Goal: Information Seeking & Learning: Learn about a topic

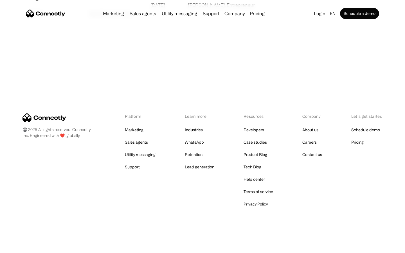
scroll to position [1081, 0]
